Goal: Communication & Community: Connect with others

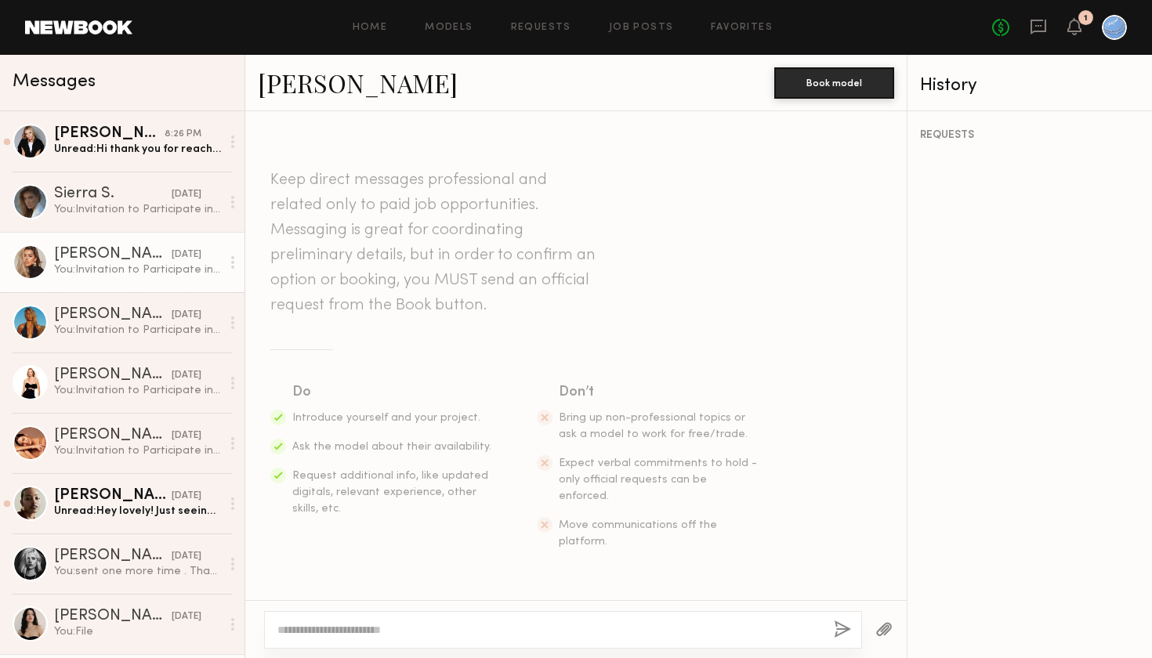
scroll to position [443, 0]
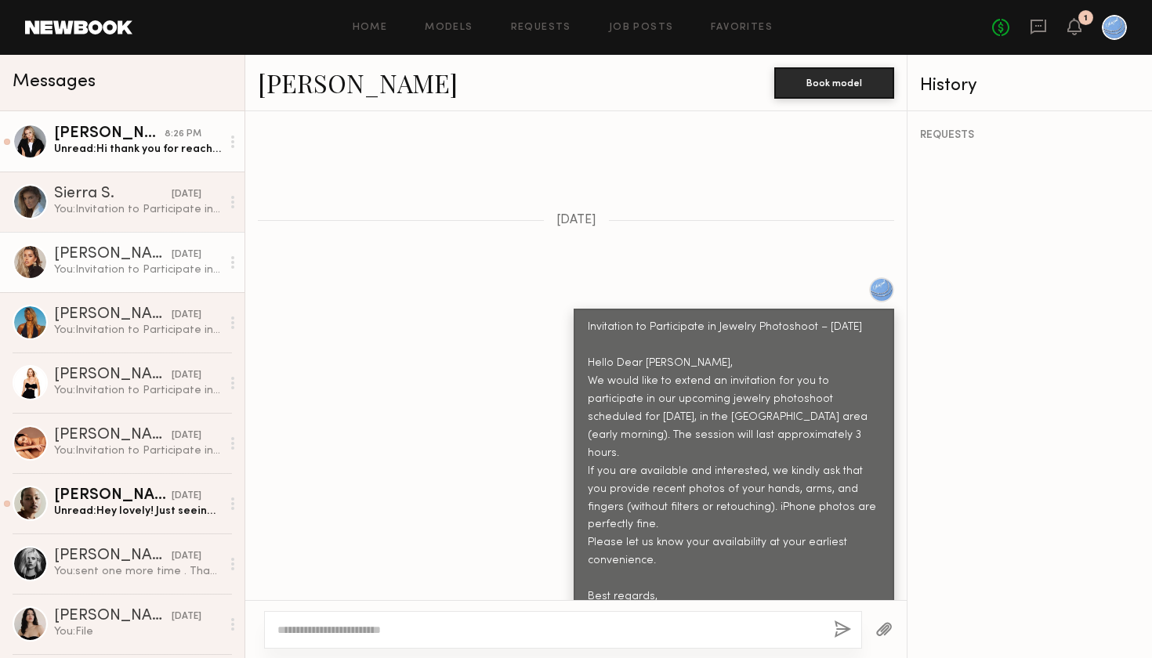
click at [142, 133] on div "[PERSON_NAME]" at bounding box center [109, 134] width 110 height 16
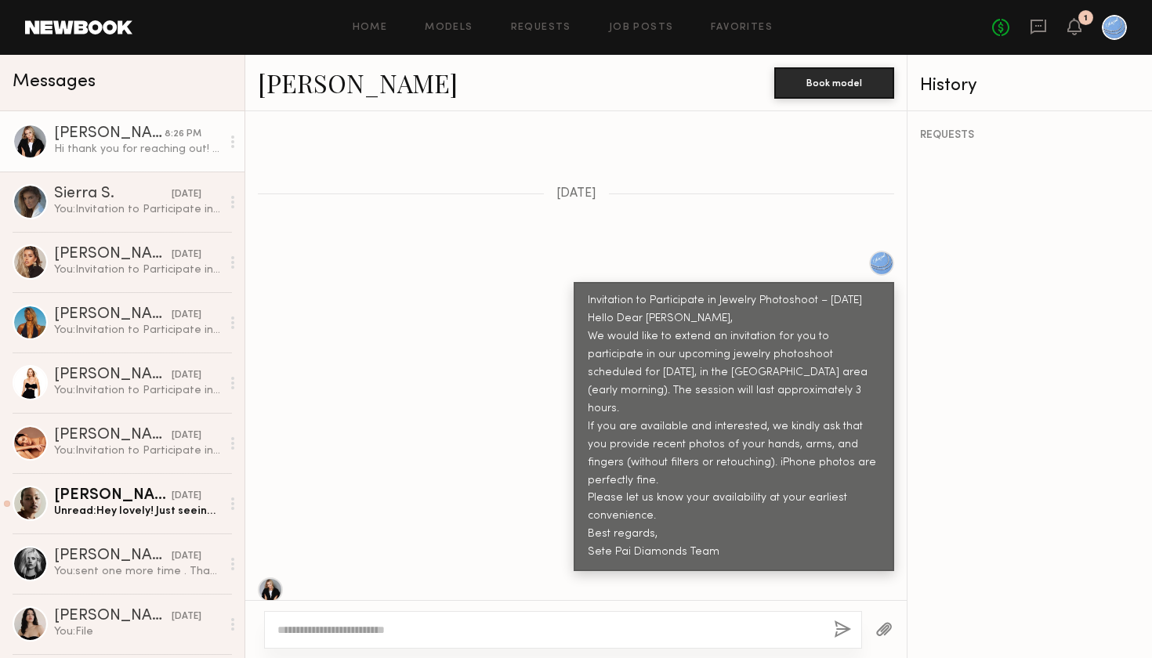
scroll to position [446, 0]
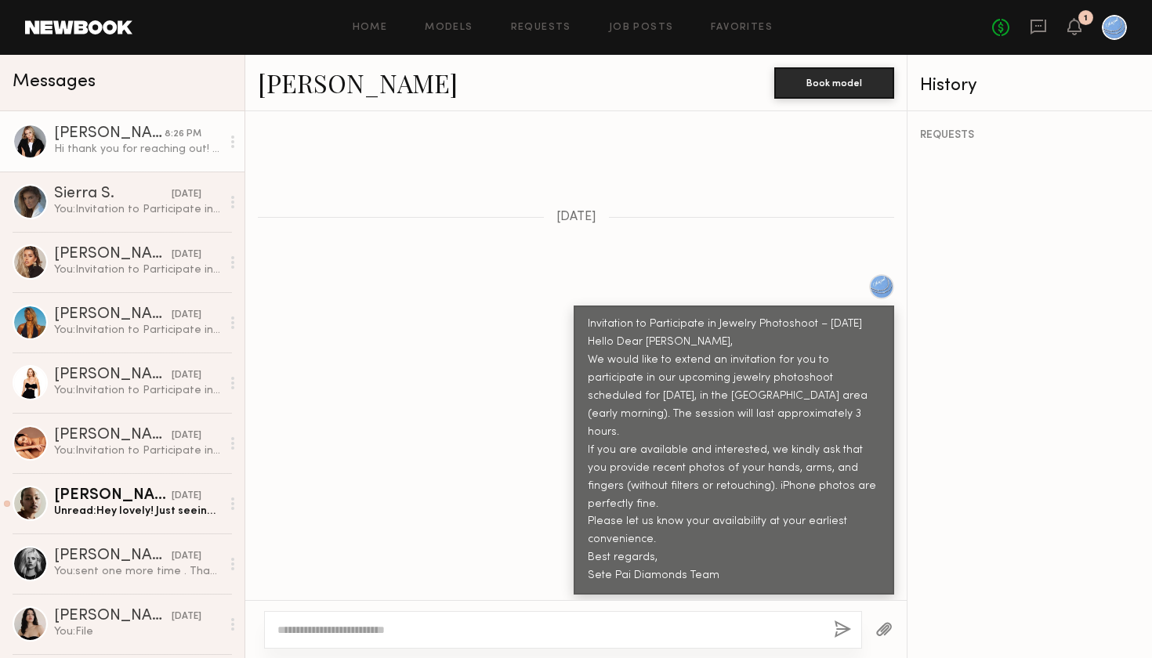
click at [310, 85] on link "[PERSON_NAME]" at bounding box center [358, 83] width 200 height 34
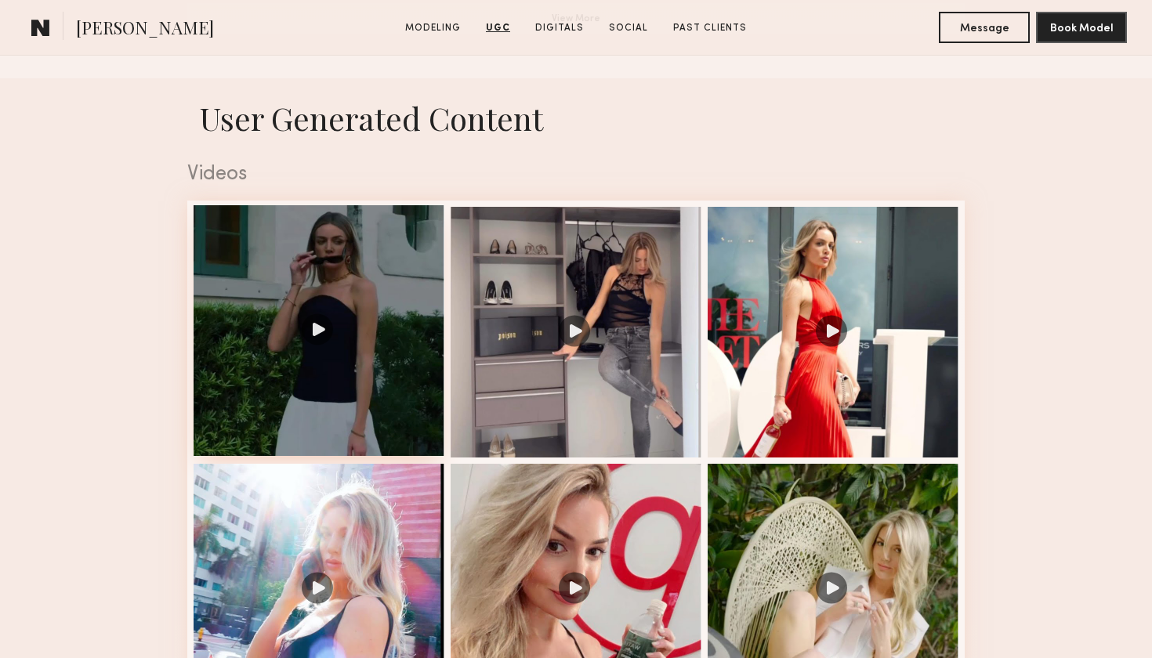
scroll to position [1506, 0]
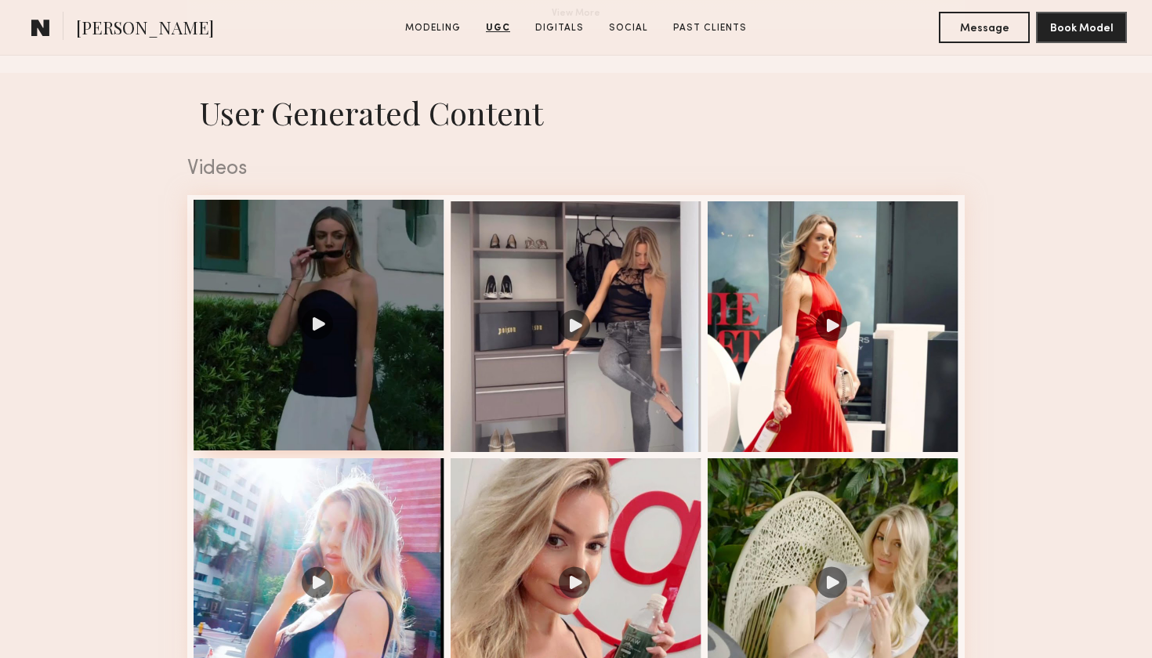
click at [320, 319] on div at bounding box center [318, 325] width 251 height 251
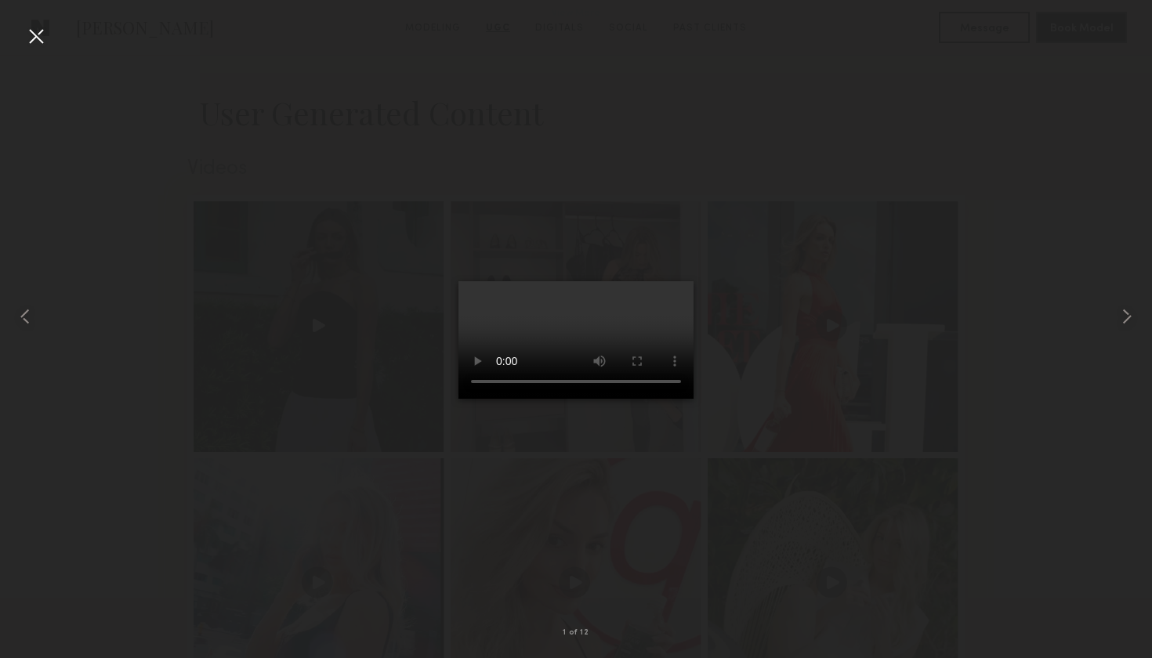
click at [38, 31] on div at bounding box center [36, 36] width 25 height 25
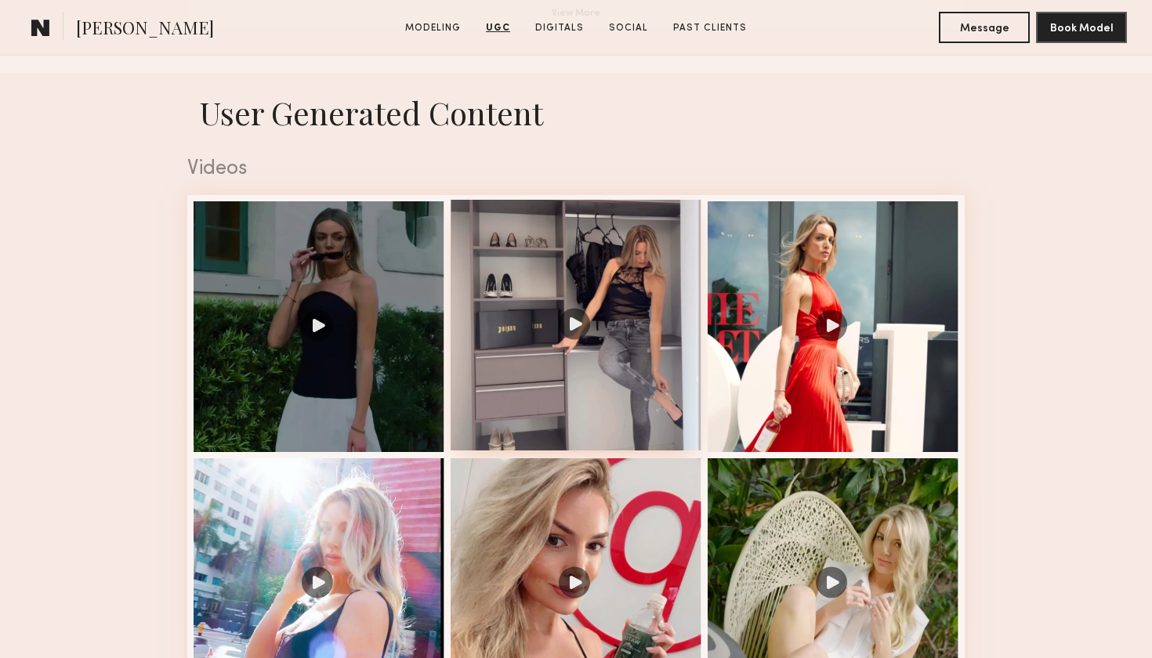
click at [580, 318] on div at bounding box center [575, 325] width 251 height 251
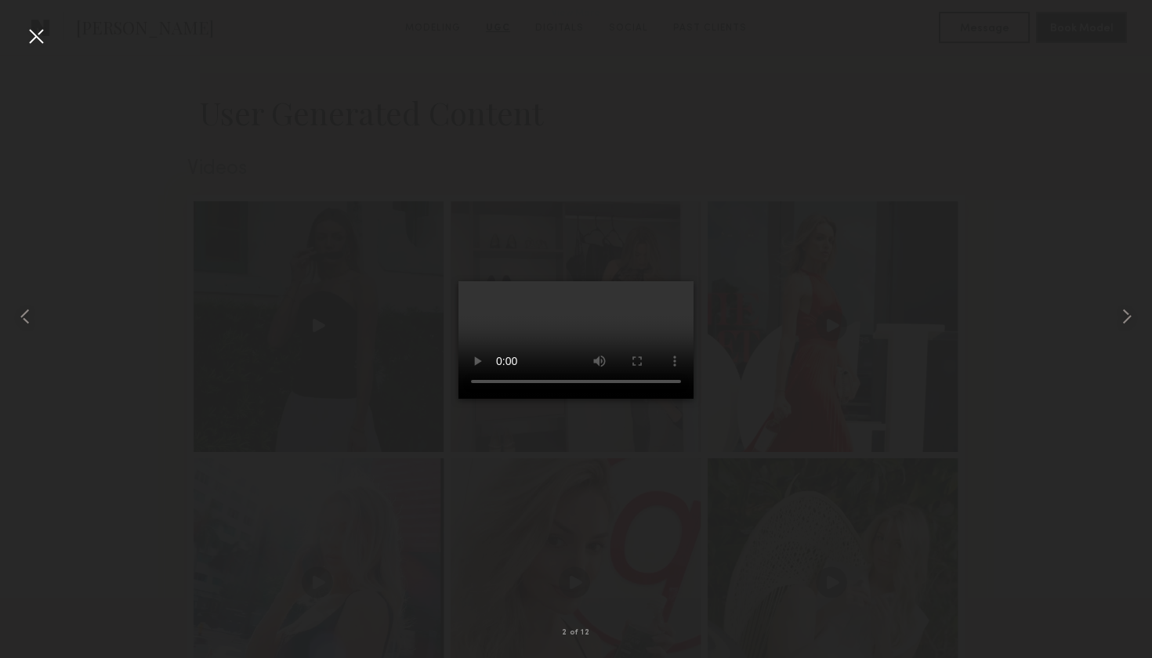
click at [35, 30] on div at bounding box center [36, 36] width 25 height 25
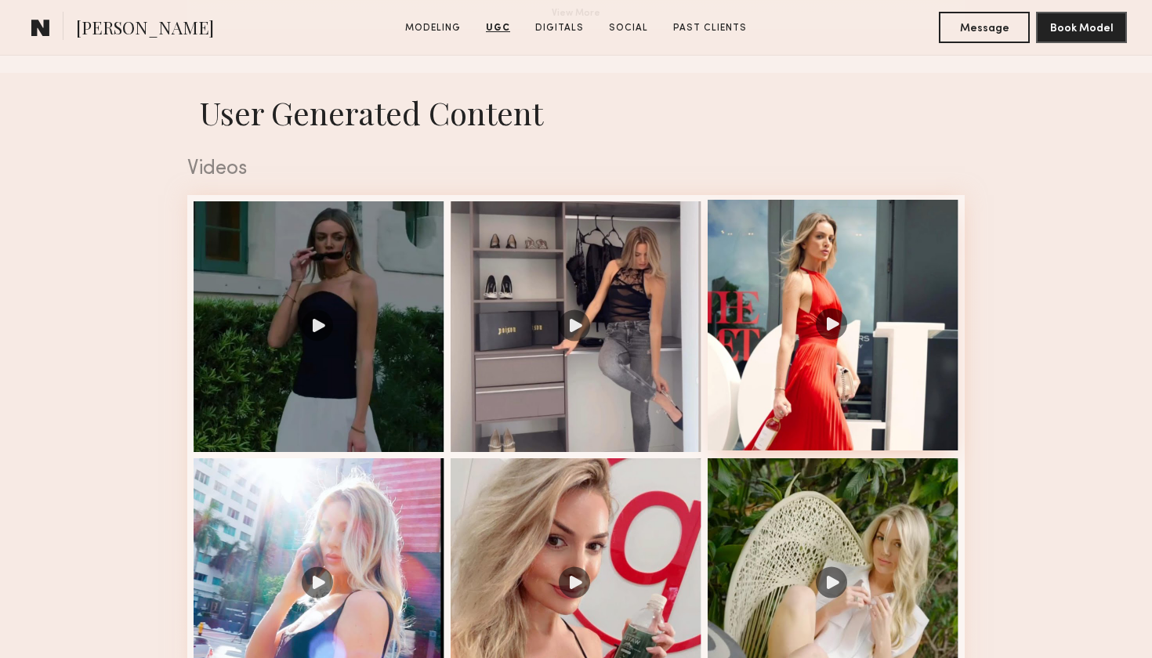
click at [830, 324] on div at bounding box center [832, 325] width 251 height 251
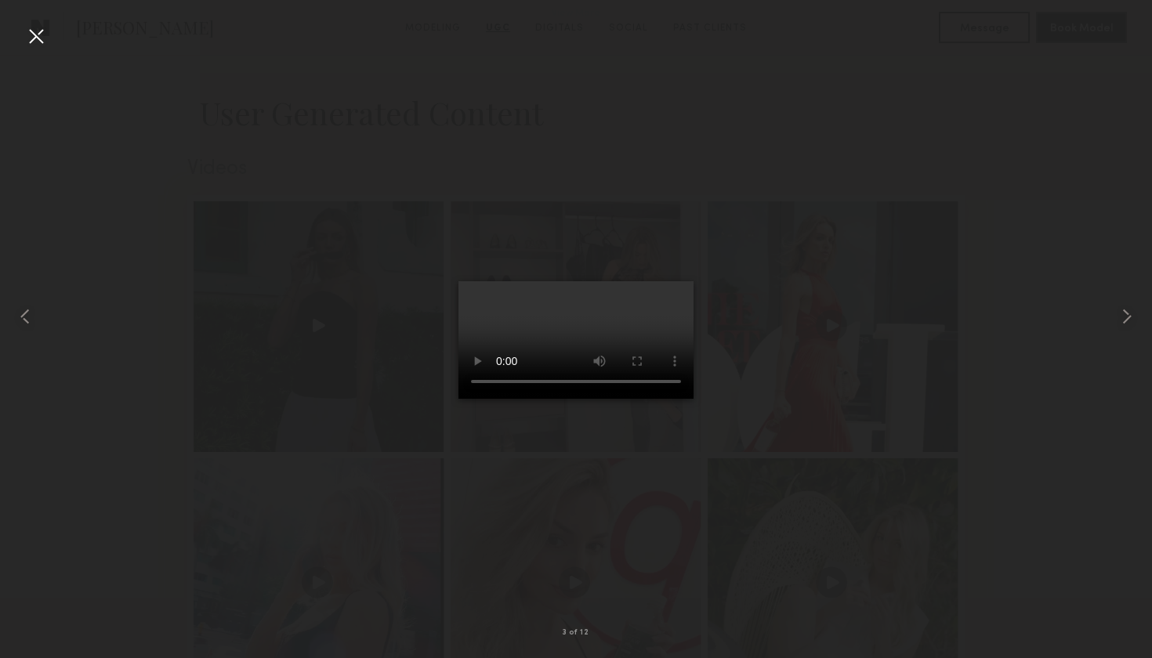
click at [41, 37] on div at bounding box center [36, 36] width 25 height 25
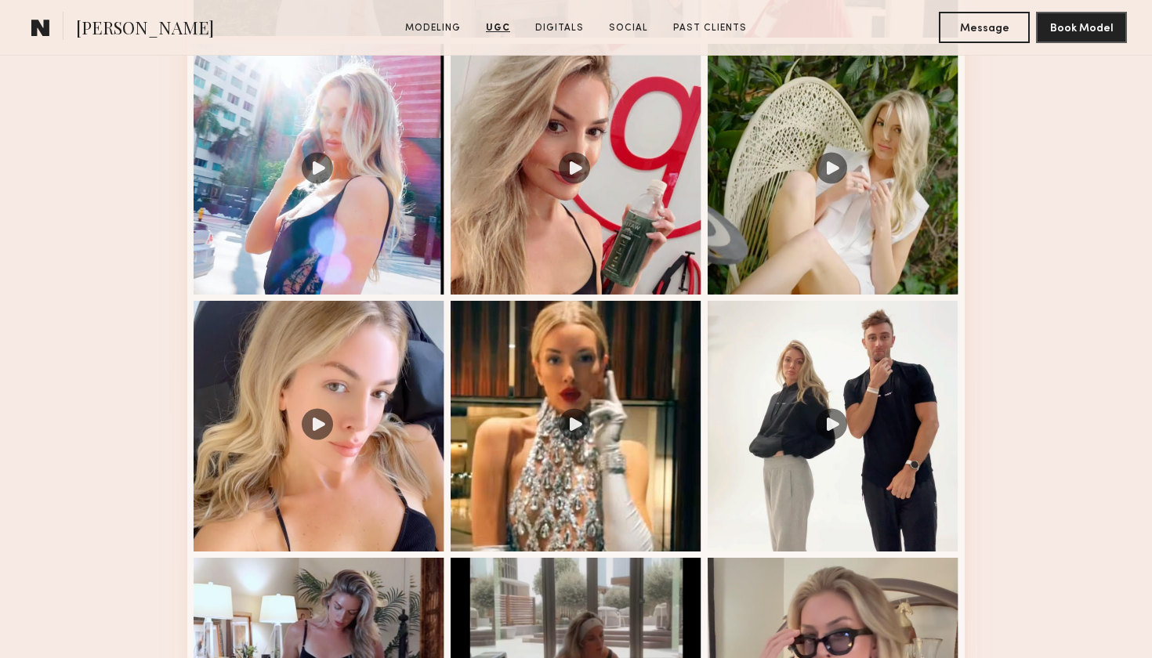
scroll to position [1921, 0]
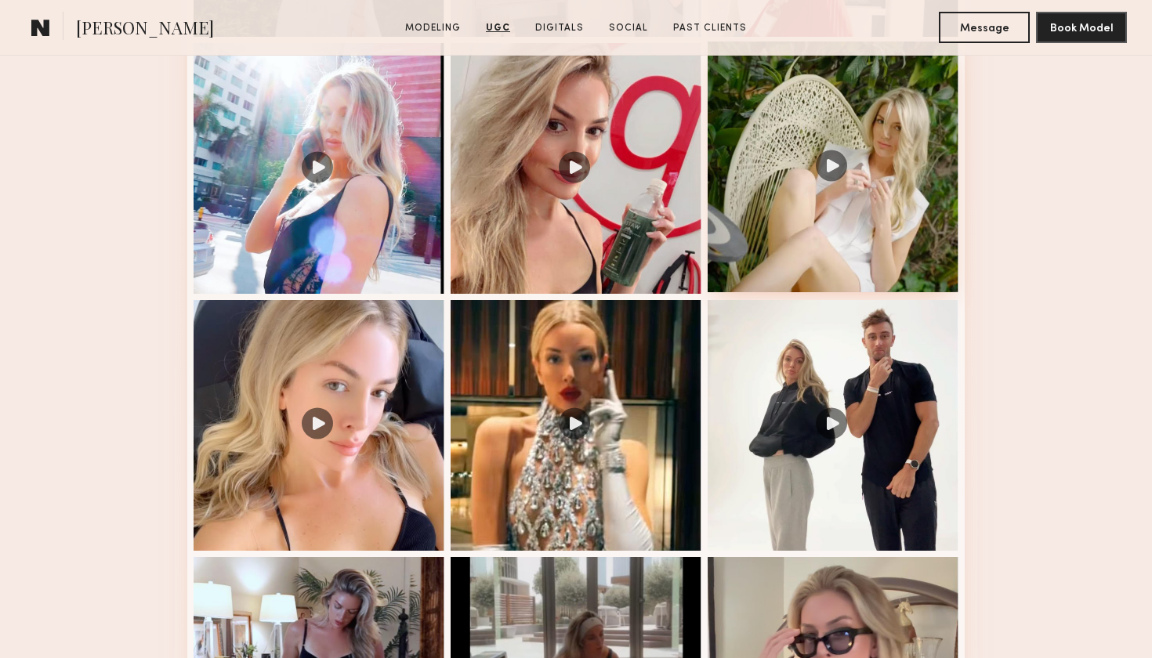
click at [833, 158] on div at bounding box center [832, 167] width 251 height 251
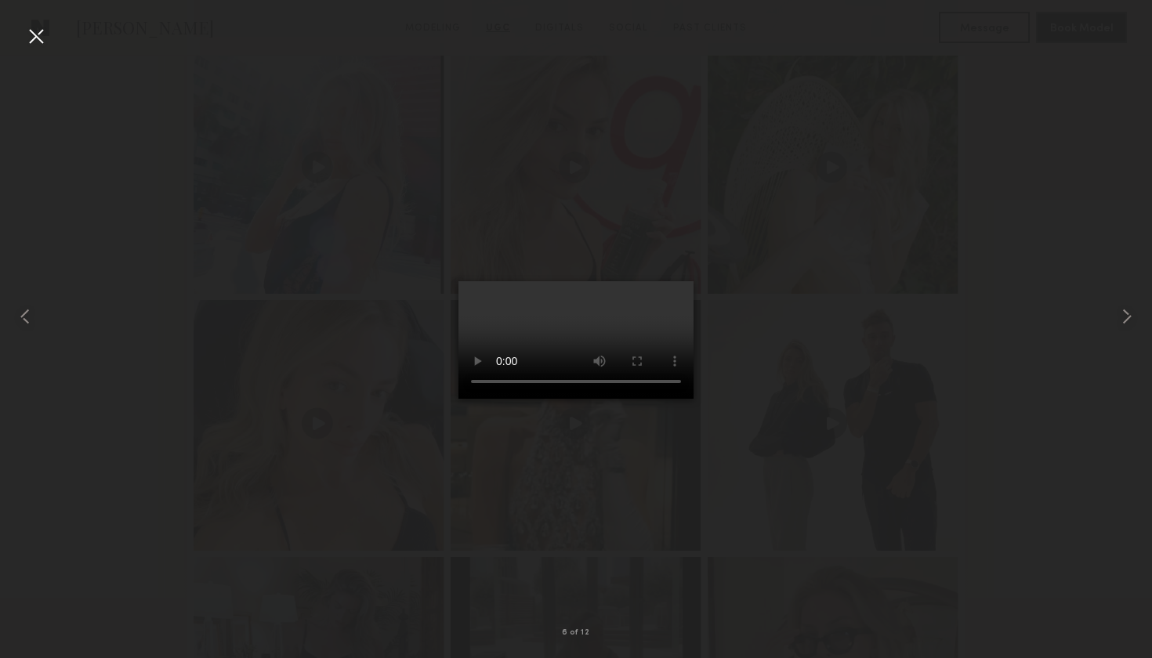
click at [34, 36] on div at bounding box center [36, 36] width 25 height 25
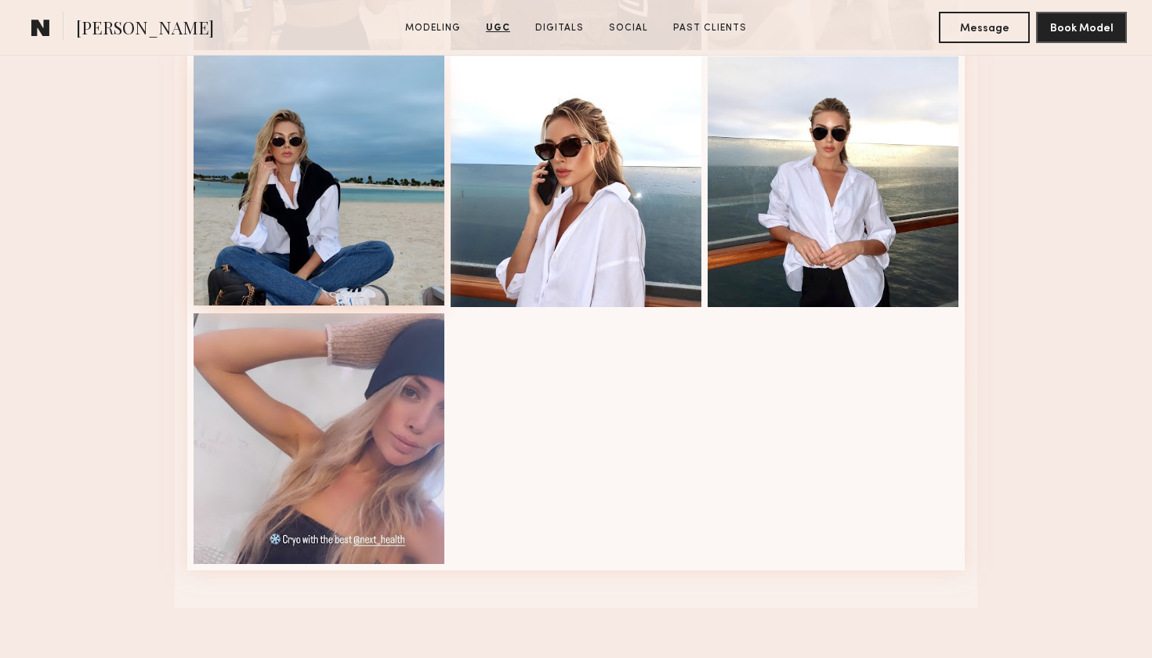
scroll to position [3288, 0]
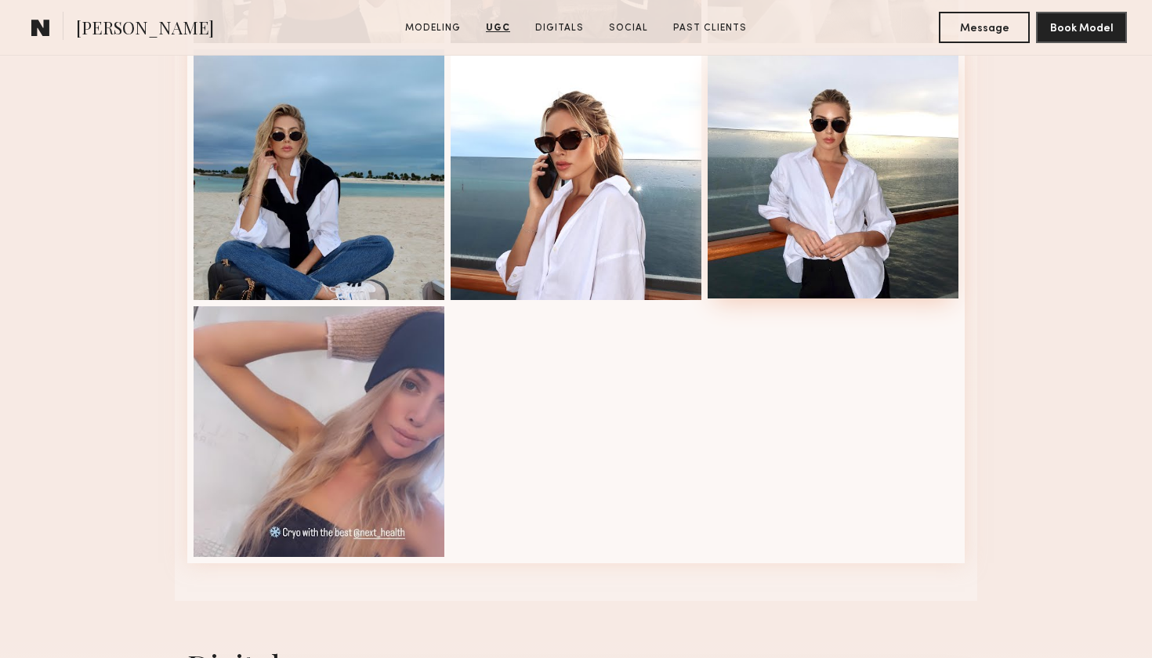
click at [824, 197] on div at bounding box center [832, 173] width 251 height 251
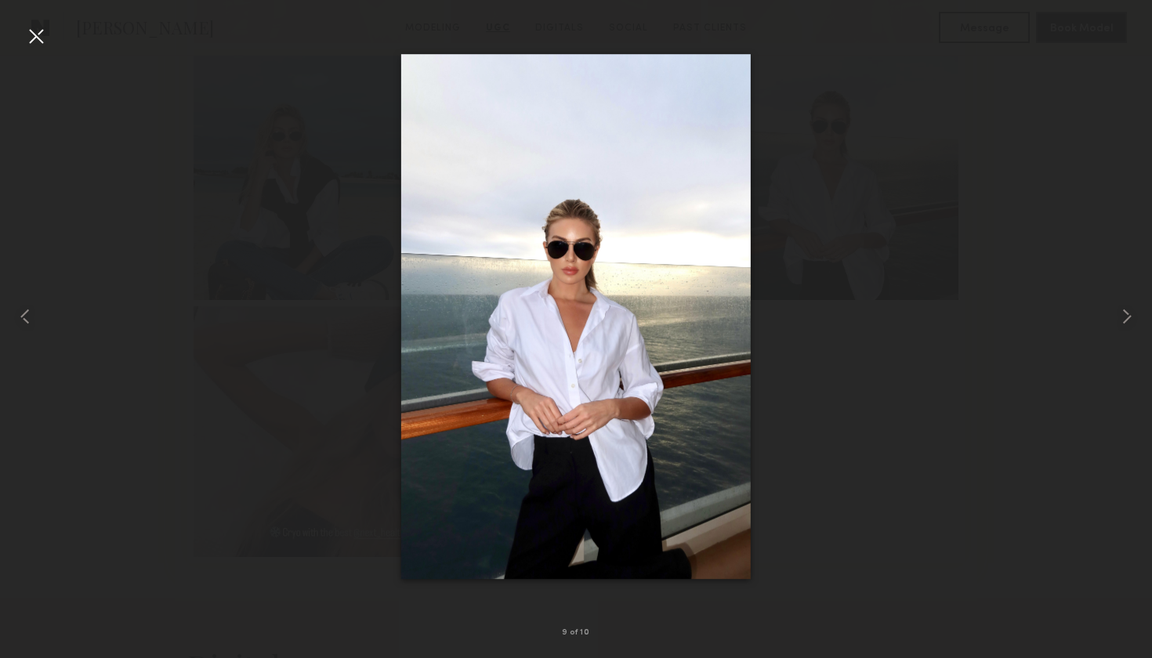
click at [38, 44] on div at bounding box center [36, 36] width 25 height 25
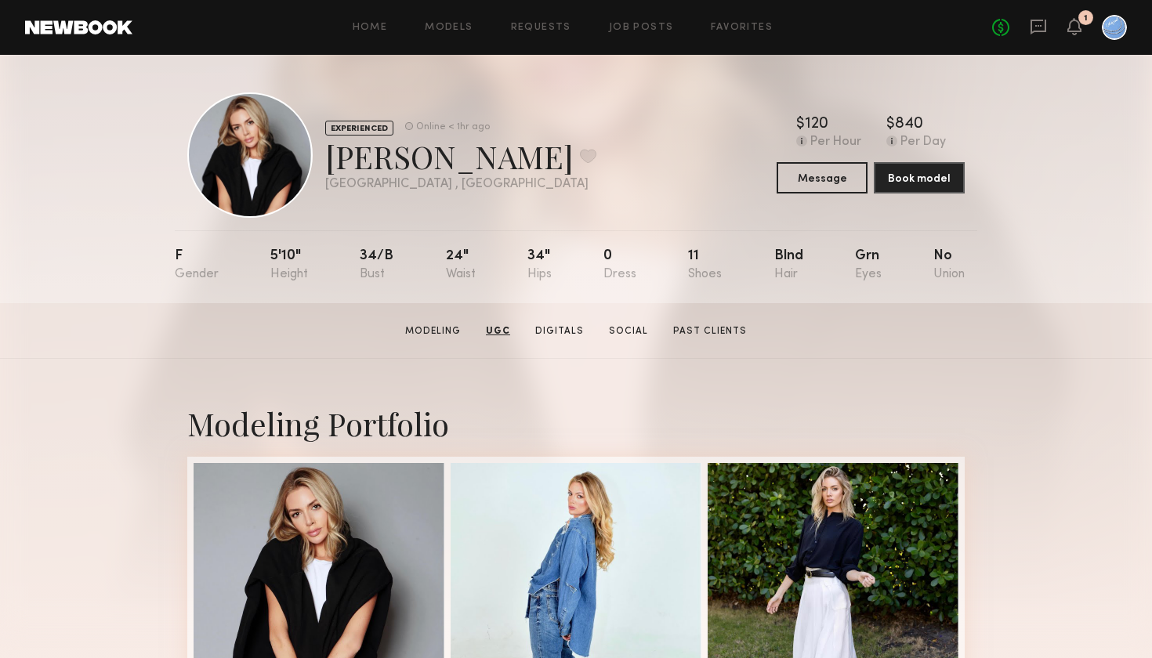
scroll to position [0, 0]
click at [1029, 27] on icon at bounding box center [1037, 26] width 17 height 17
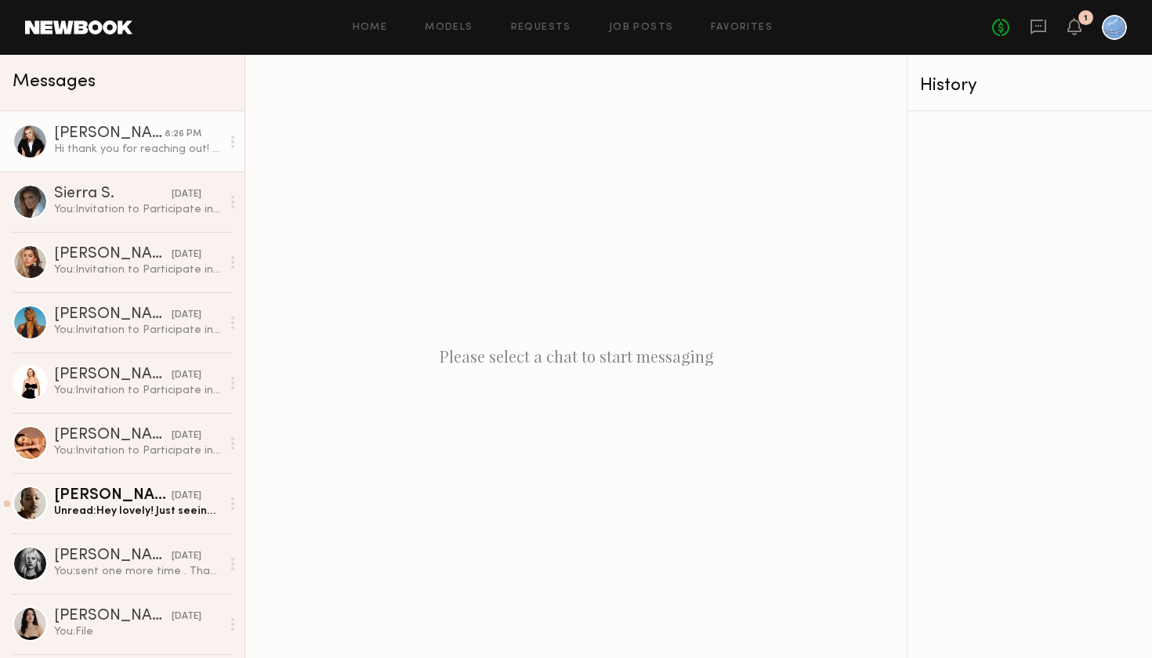
click at [126, 134] on div "[PERSON_NAME]" at bounding box center [109, 134] width 110 height 16
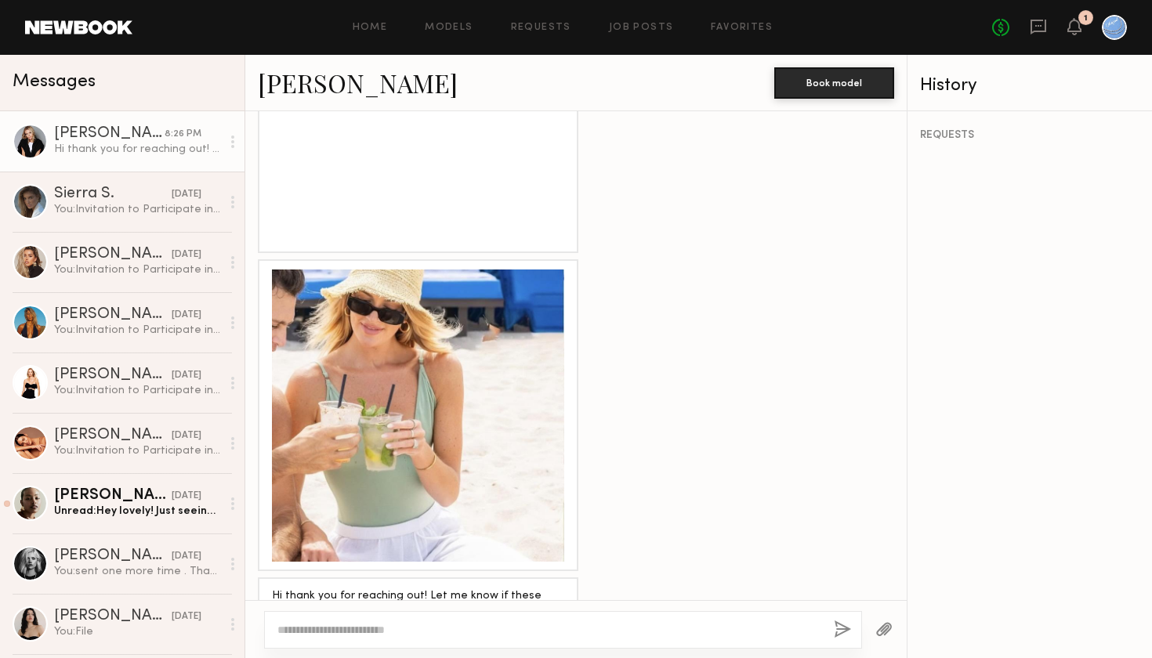
scroll to position [1454, 0]
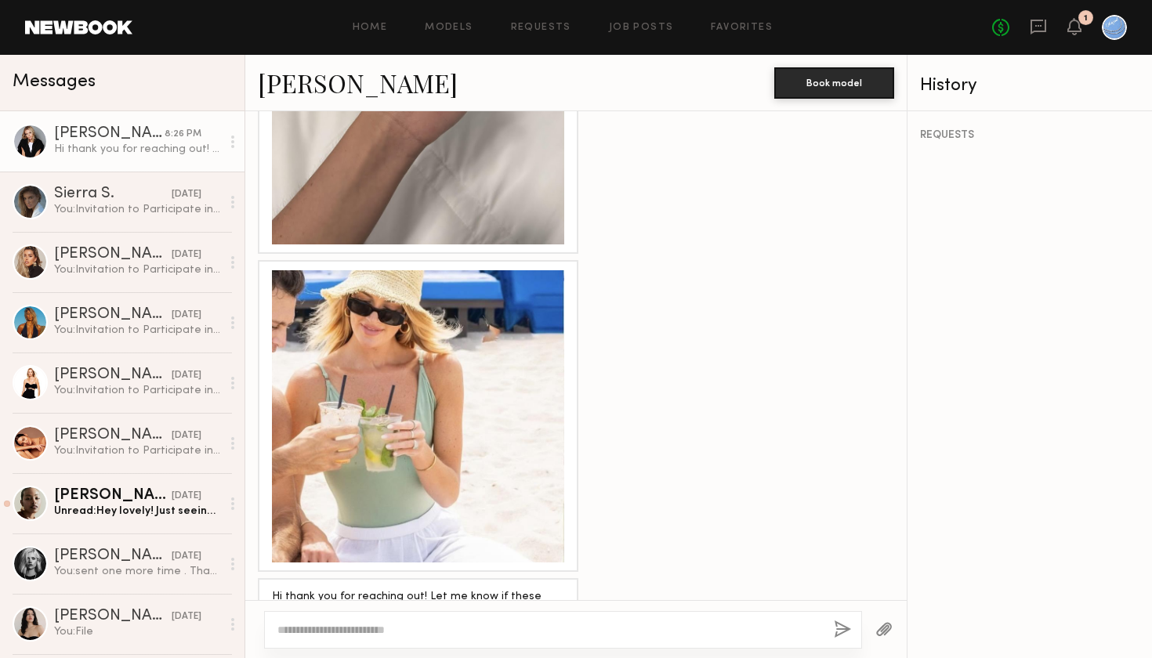
click at [348, 334] on div at bounding box center [418, 416] width 292 height 292
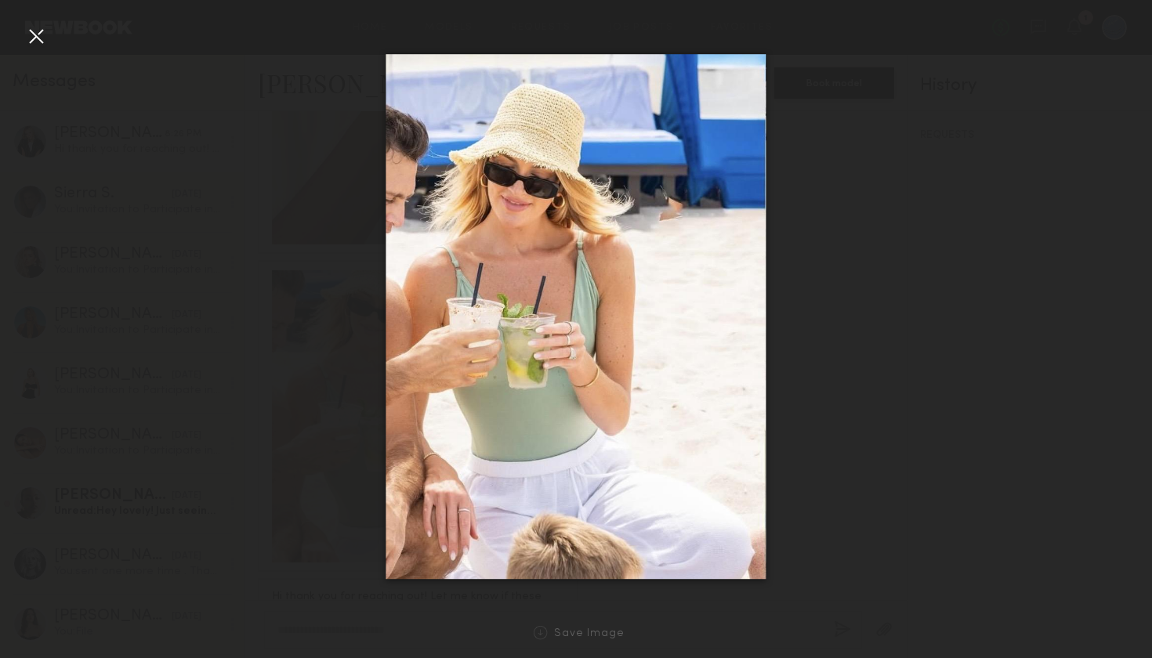
click at [39, 31] on div at bounding box center [36, 36] width 25 height 25
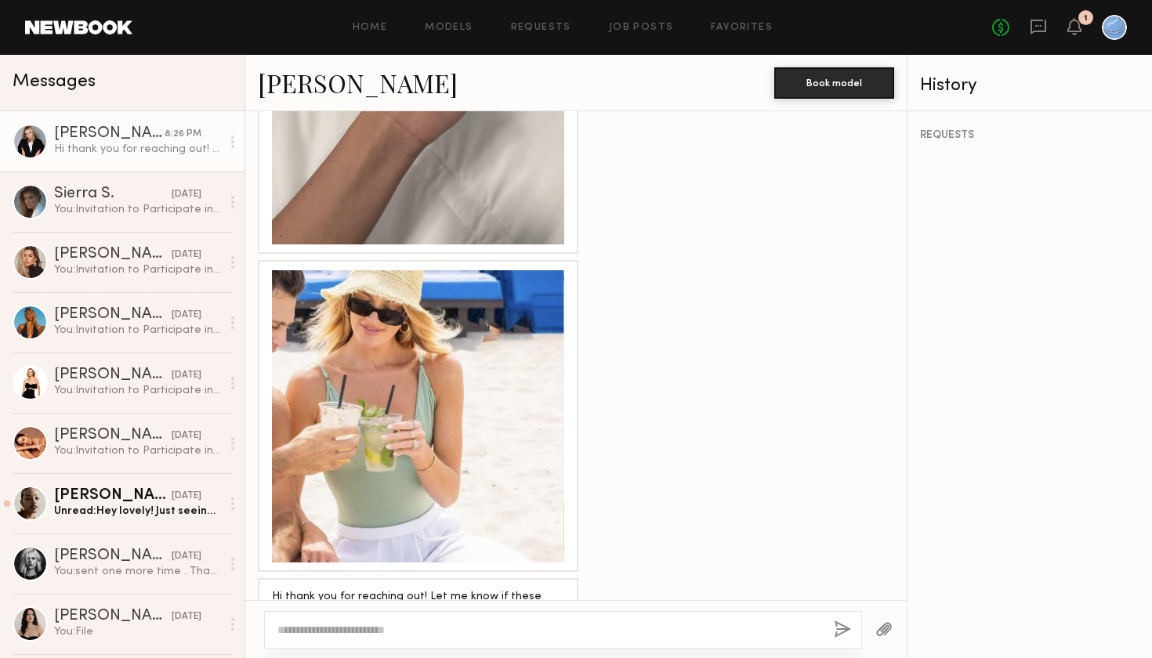
click at [320, 631] on textarea at bounding box center [549, 630] width 544 height 16
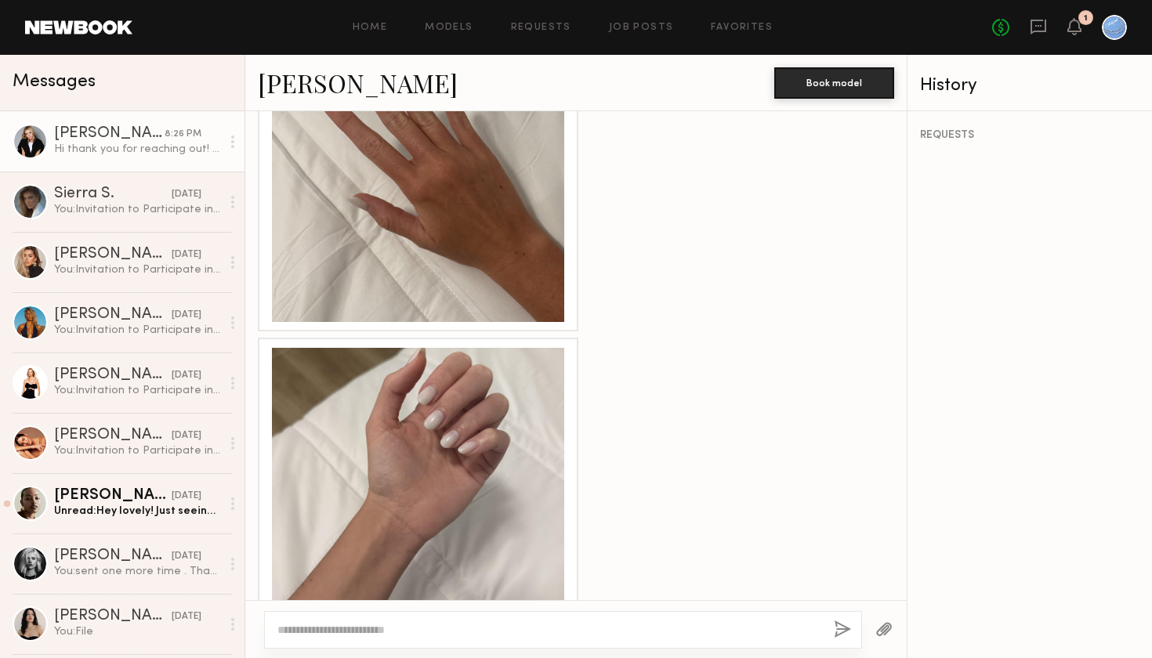
scroll to position [1076, 0]
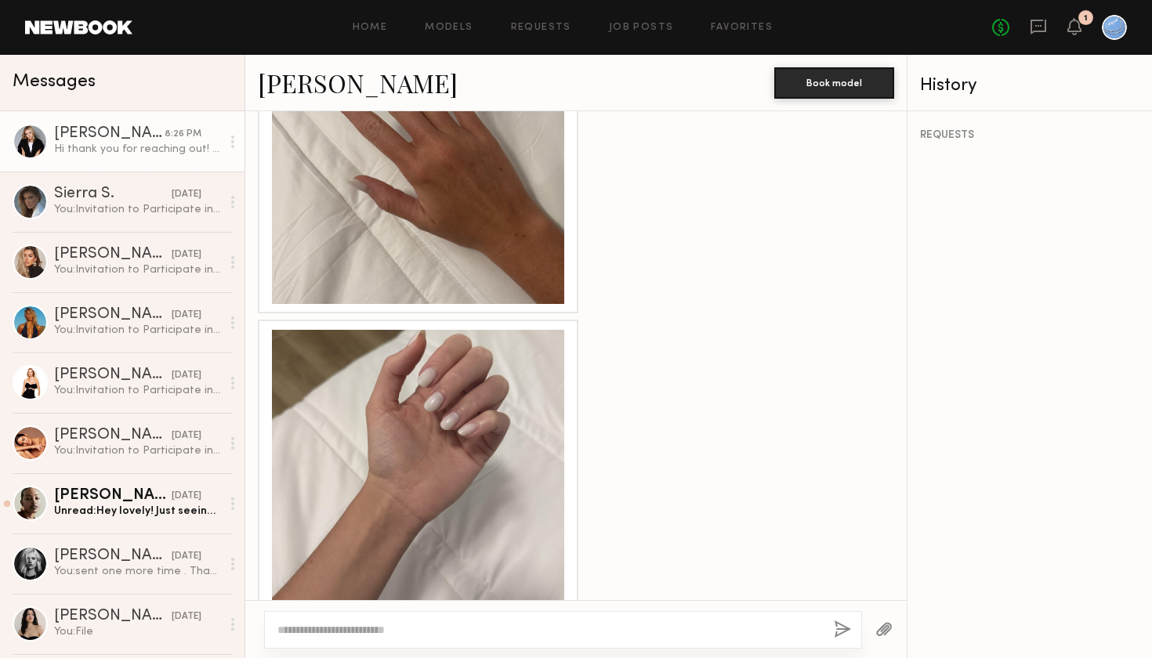
click at [432, 380] on div at bounding box center [418, 476] width 292 height 292
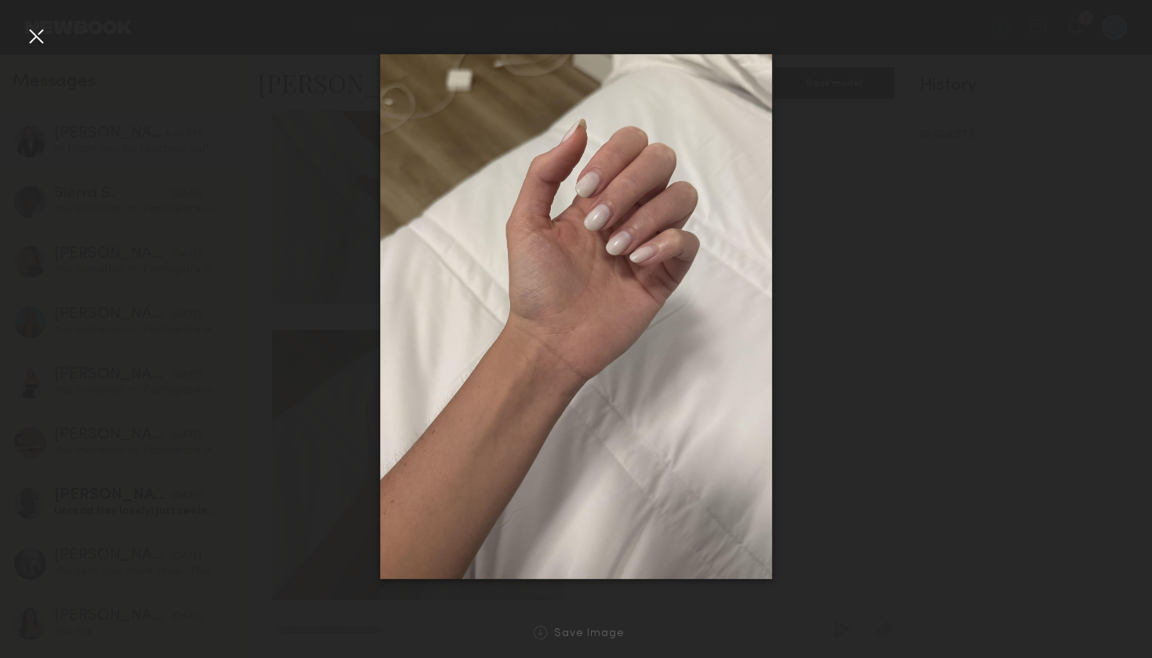
click at [32, 33] on div at bounding box center [36, 36] width 25 height 25
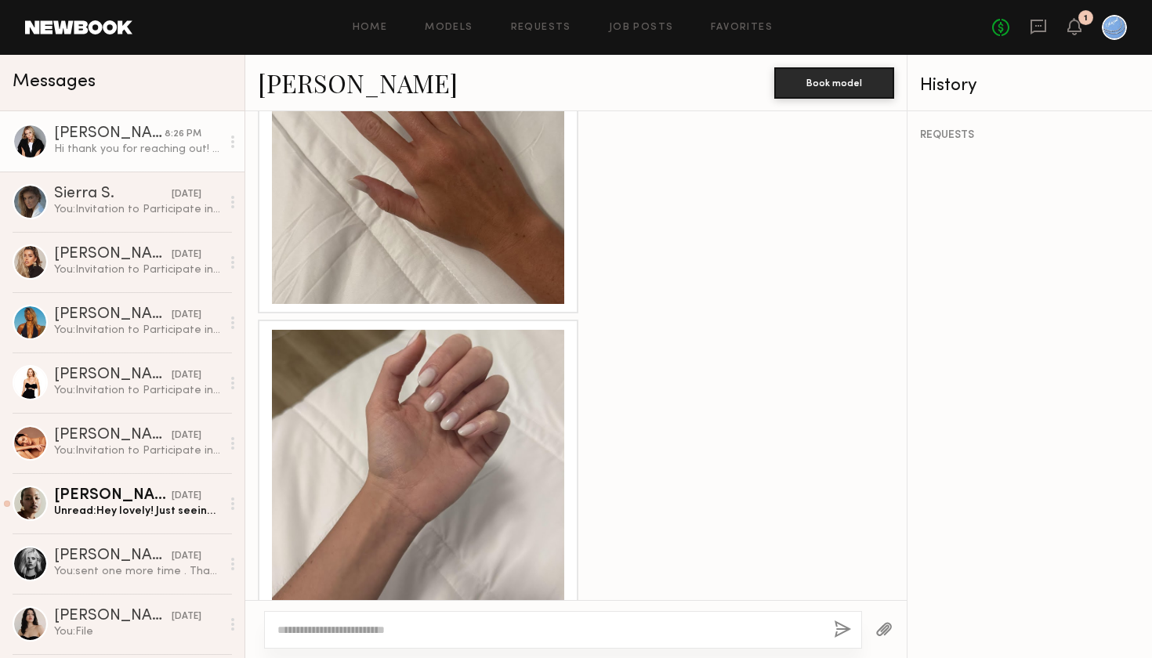
click at [342, 625] on textarea at bounding box center [549, 630] width 544 height 16
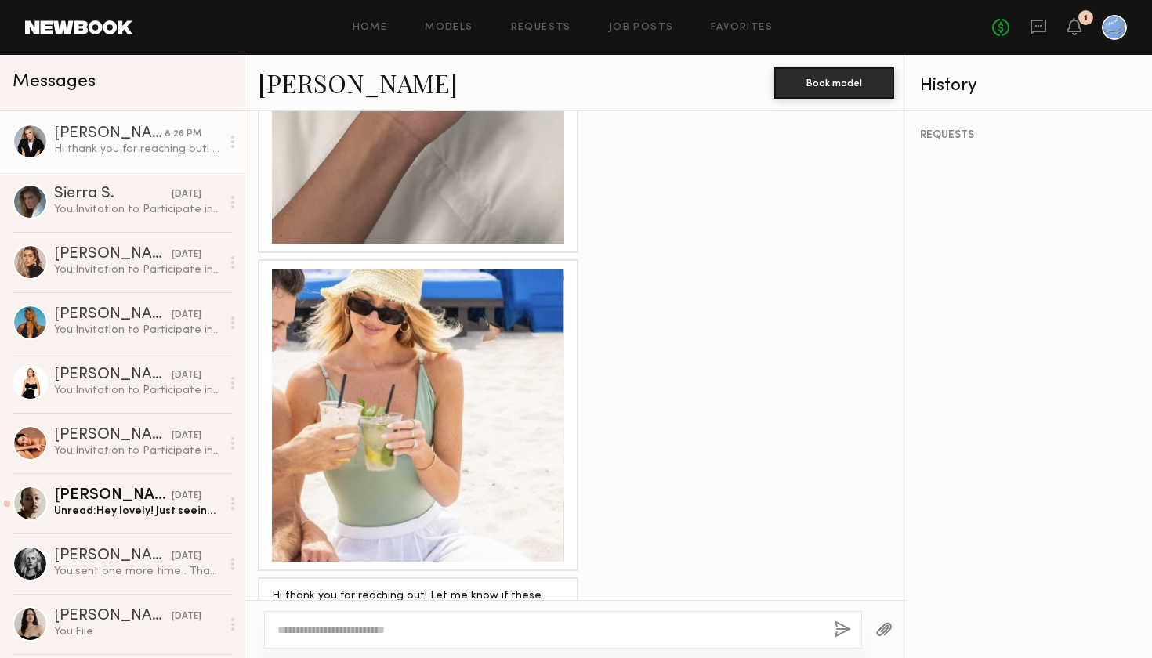
scroll to position [1454, 0]
click at [406, 407] on div at bounding box center [418, 416] width 292 height 292
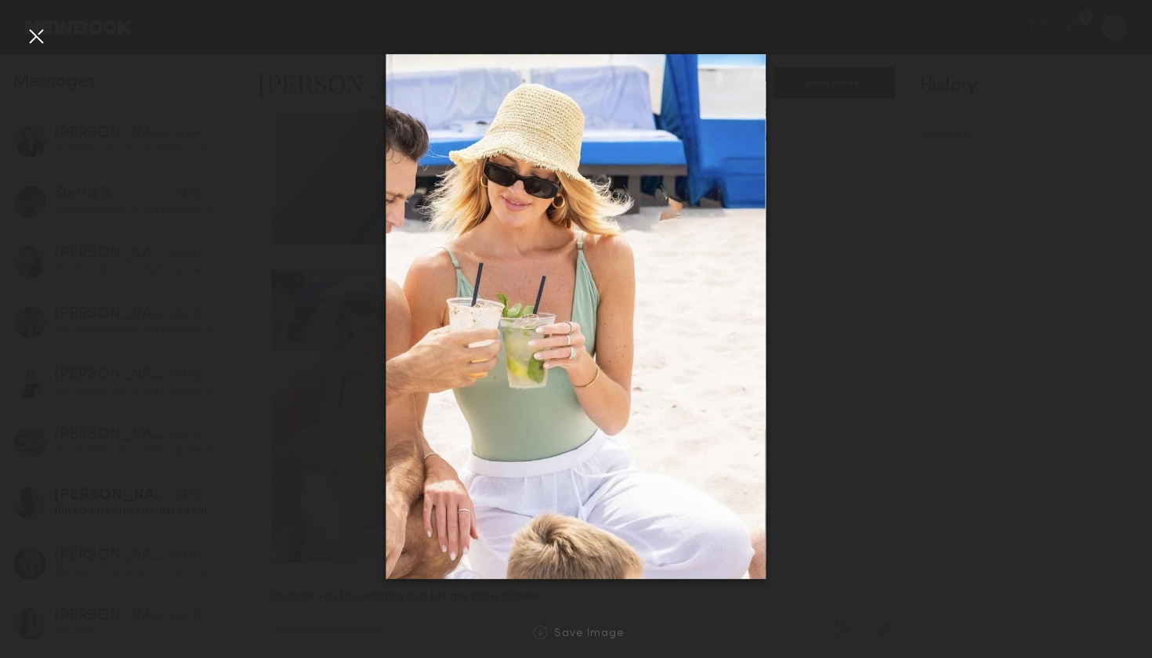
scroll to position [0, 0]
click at [38, 38] on div at bounding box center [36, 36] width 25 height 25
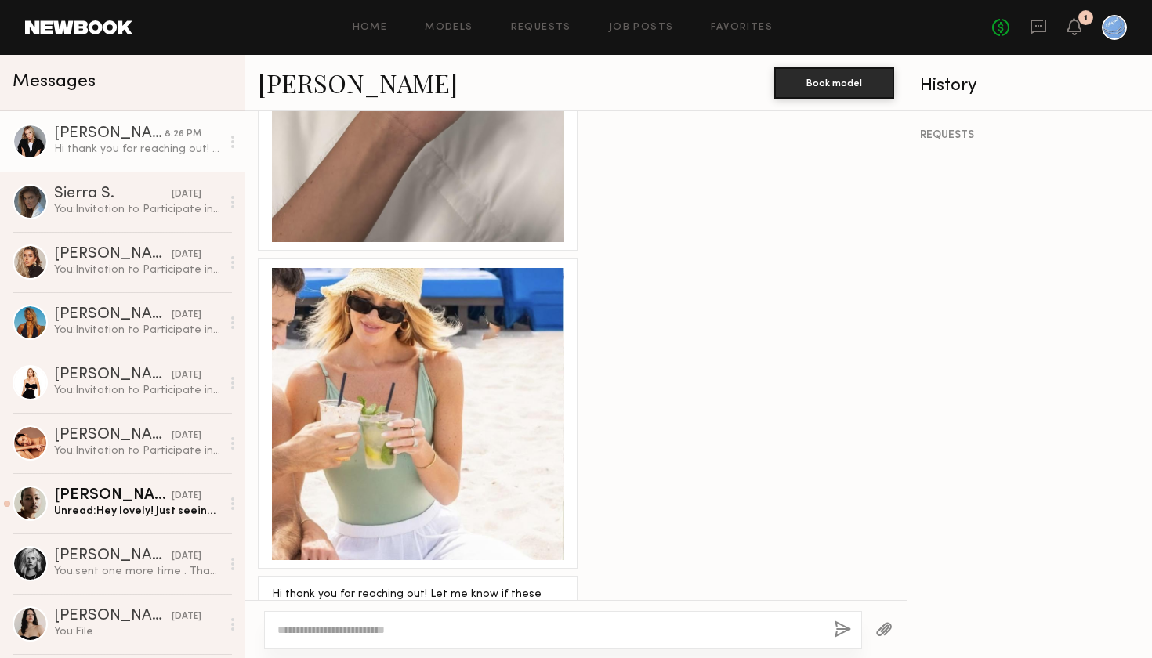
scroll to position [1454, 0]
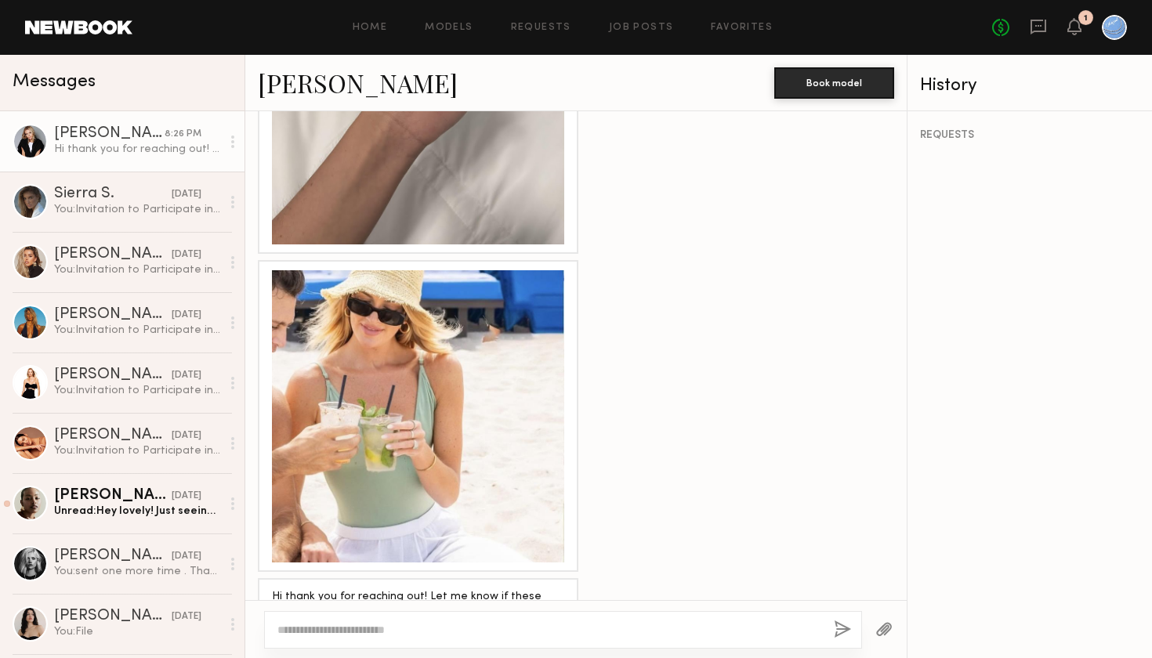
click at [316, 627] on textarea at bounding box center [549, 630] width 544 height 16
click at [338, 627] on textarea "**********" at bounding box center [549, 630] width 544 height 16
drag, startPoint x: 489, startPoint y: 628, endPoint x: 389, endPoint y: 627, distance: 99.5
click at [389, 627] on textarea "**********" at bounding box center [549, 630] width 544 height 16
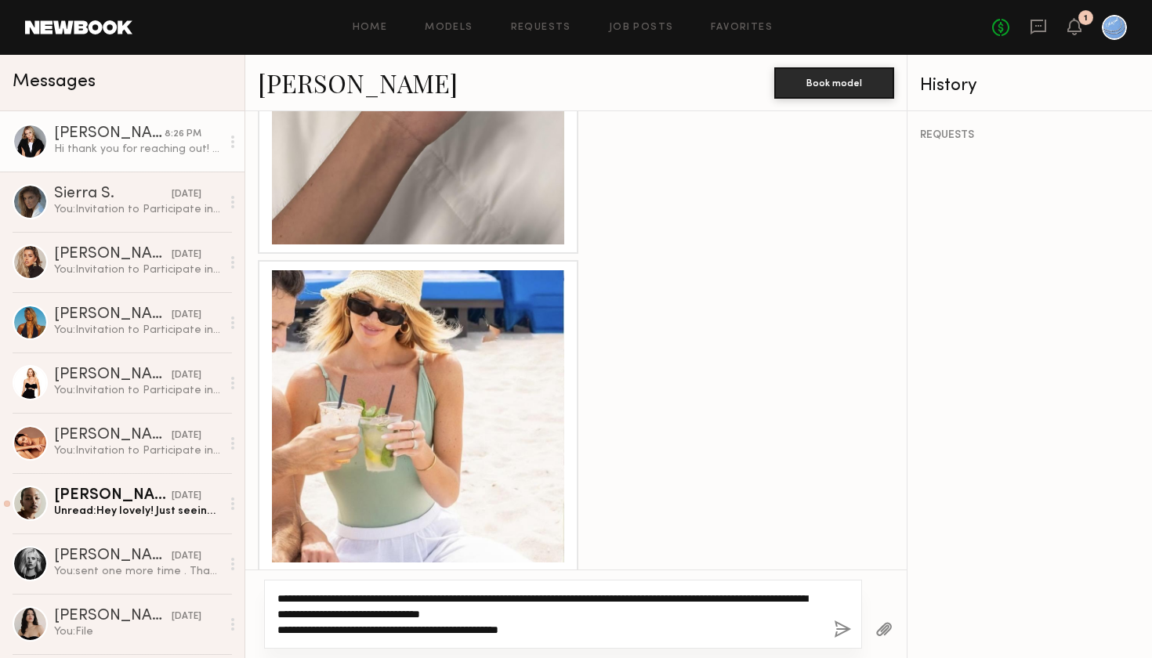
type textarea "**********"
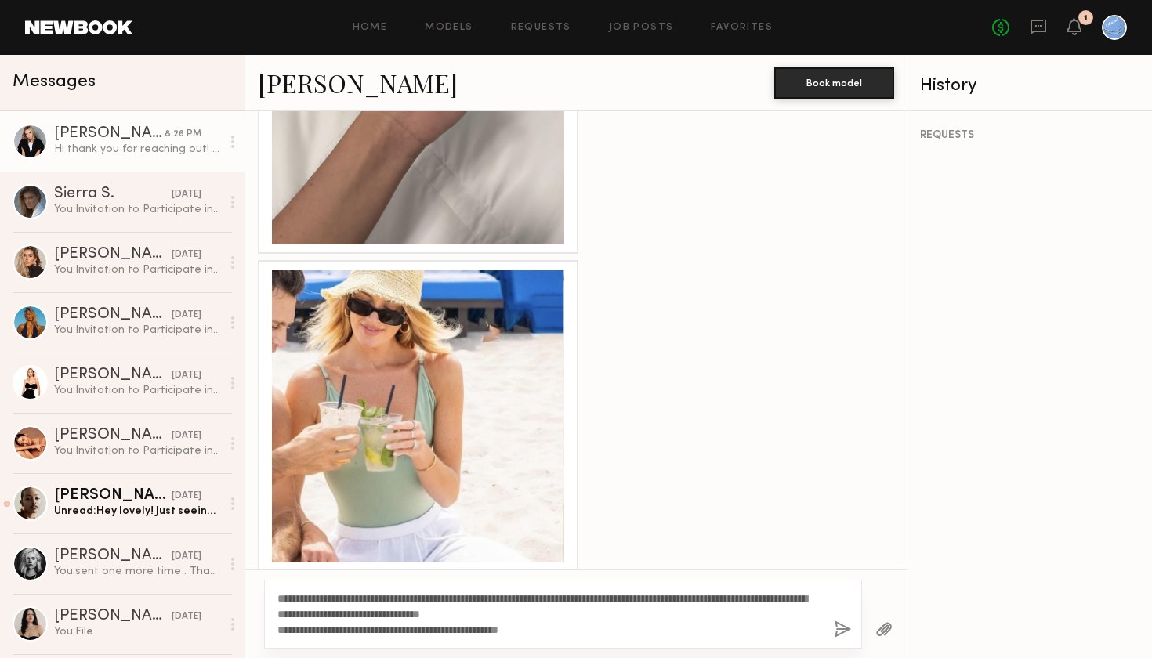
click at [834, 627] on button "button" at bounding box center [841, 630] width 17 height 20
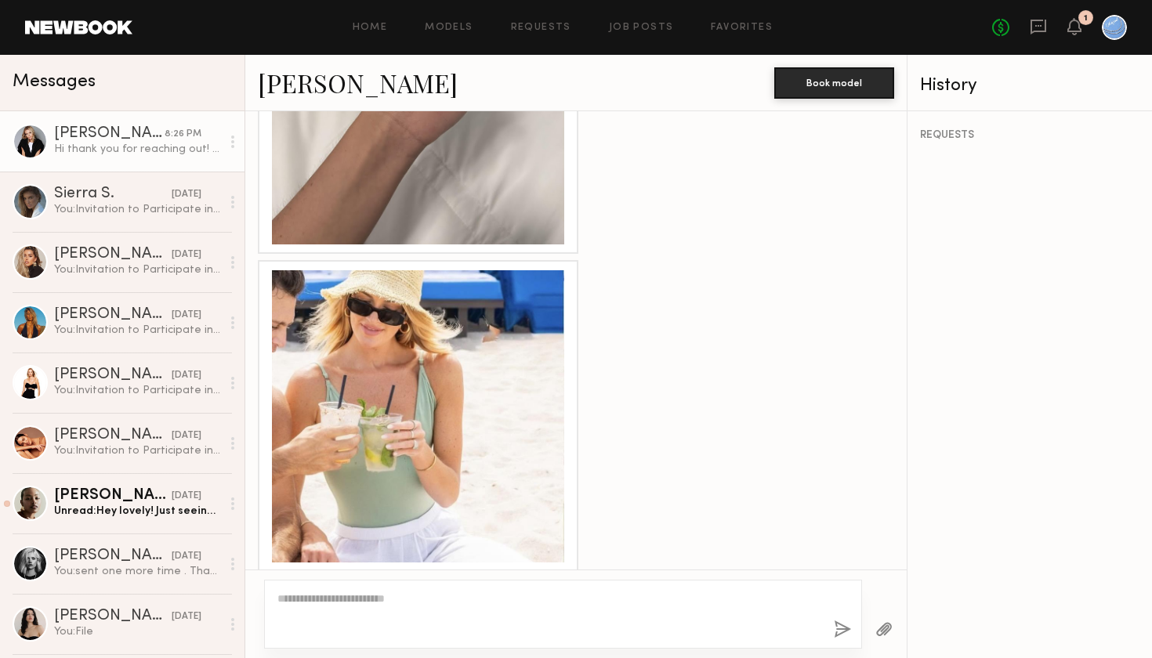
scroll to position [1669, 0]
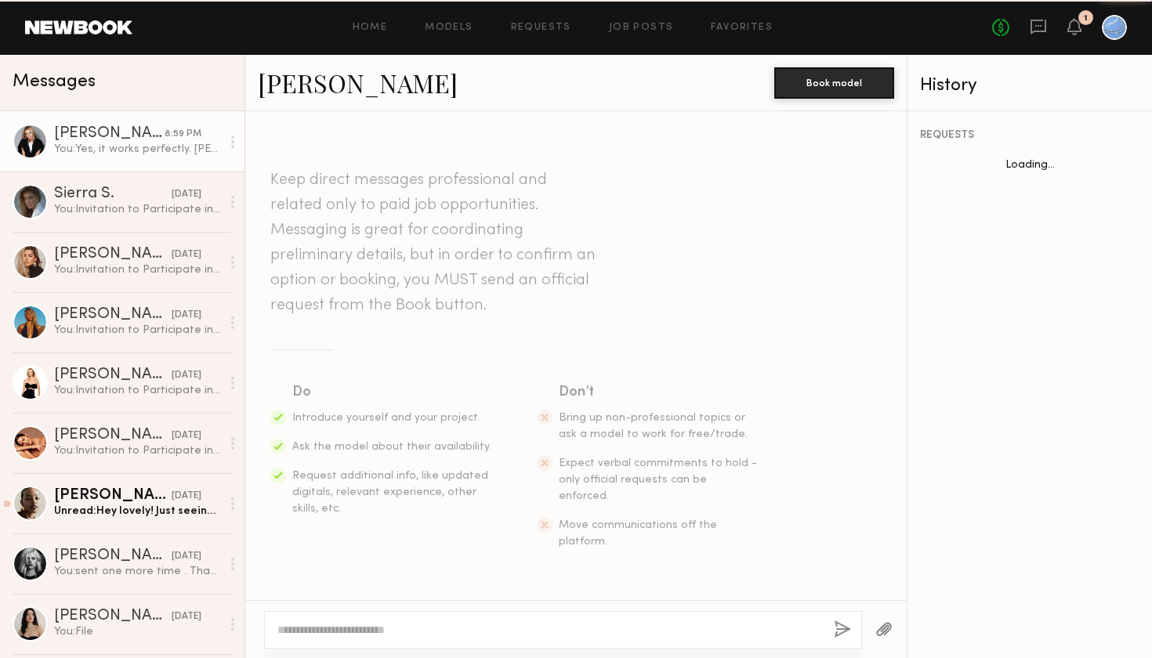
scroll to position [1549, 0]
